Goal: Task Accomplishment & Management: Use online tool/utility

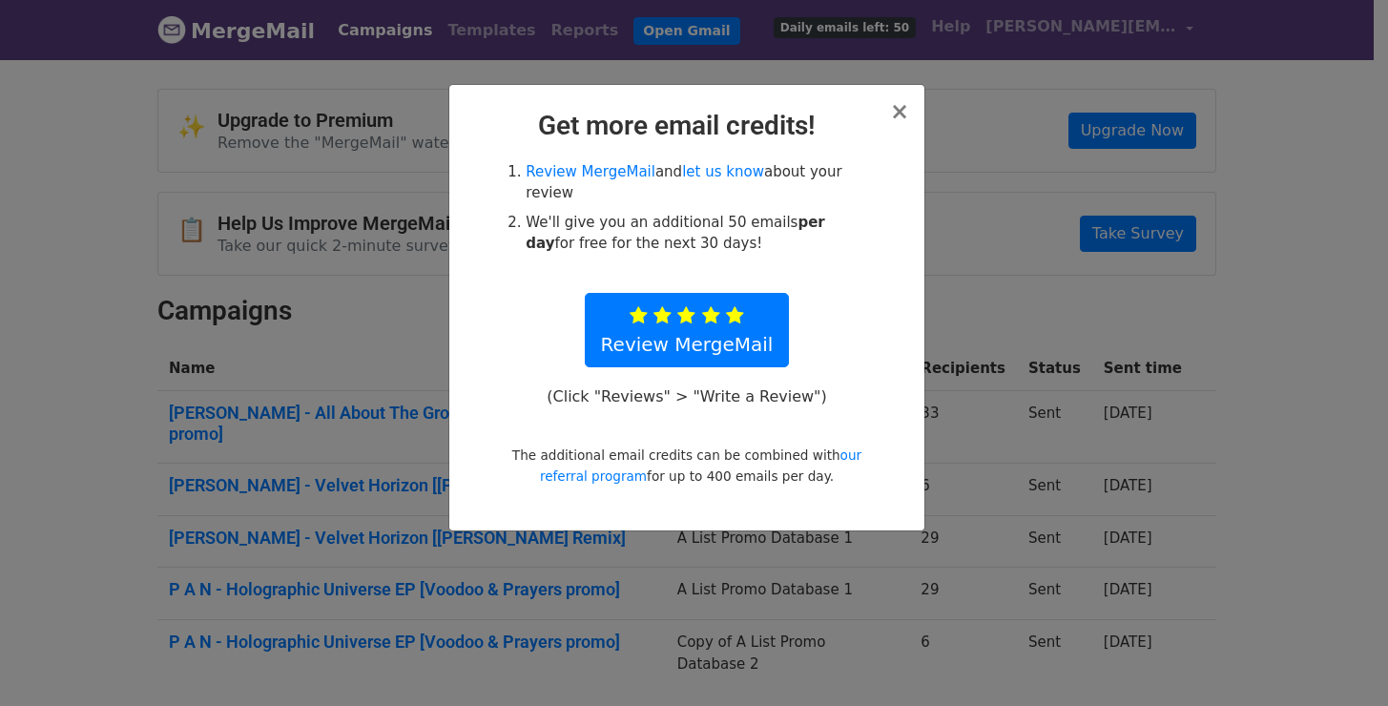
click at [909, 103] on div "× Get more email credits! Review MergeMail and let us know about your review We…" at bounding box center [686, 307] width 475 height 445
click at [899, 115] on span "×" at bounding box center [899, 111] width 19 height 27
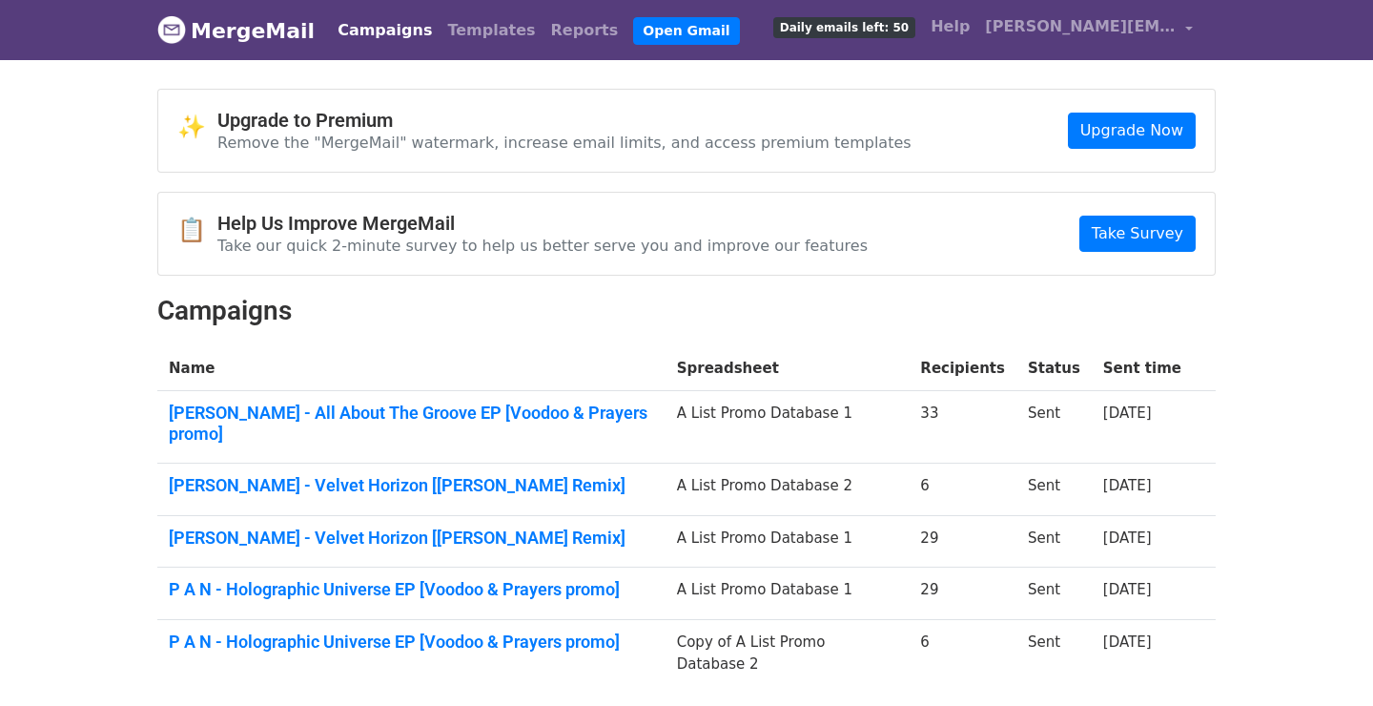
click at [819, 333] on div "✨ Upgrade to Premium Remove the "MergeMail" watermark, increase email limits, a…" at bounding box center [686, 395] width 1087 height 612
click at [382, 27] on link "Campaigns" at bounding box center [385, 30] width 110 height 38
click at [371, 25] on link "Campaigns" at bounding box center [385, 30] width 110 height 38
click at [643, 33] on link "Open Gmail" at bounding box center [686, 31] width 106 height 28
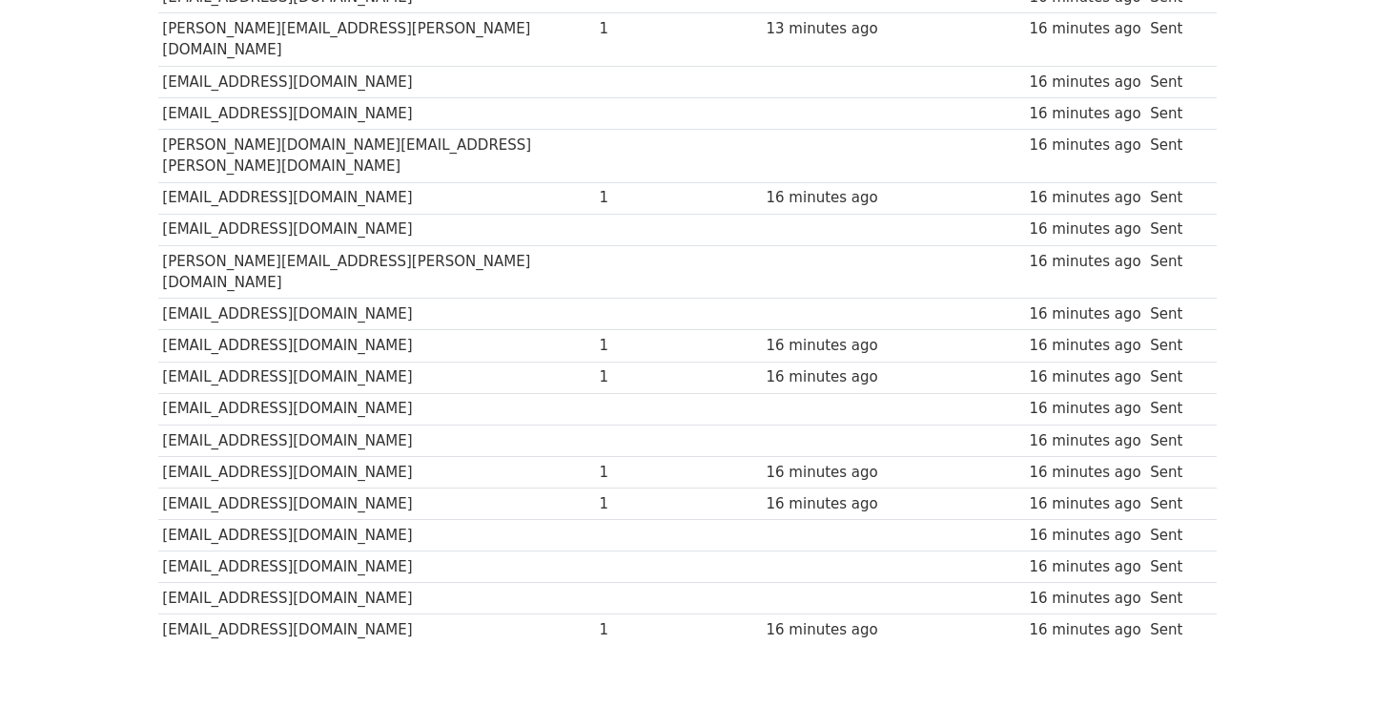
scroll to position [854, 0]
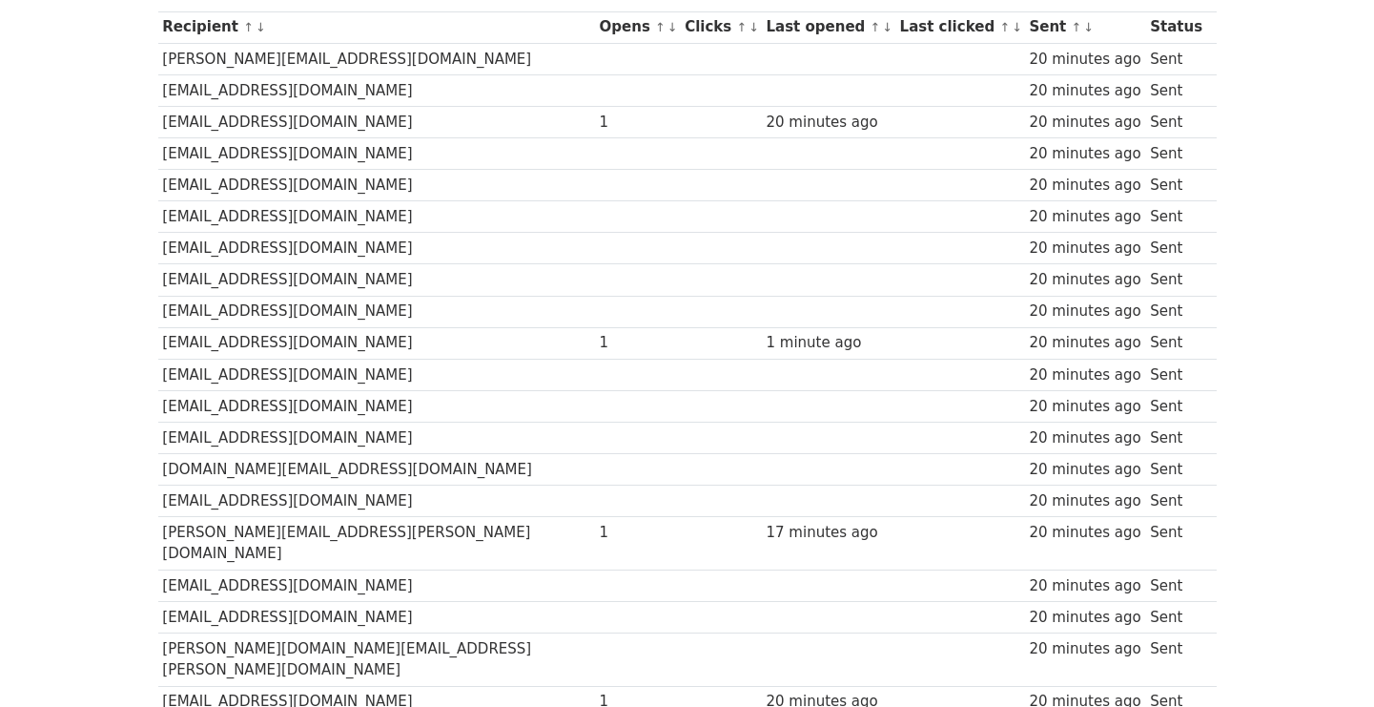
scroll to position [89, 0]
